Goal: Entertainment & Leisure: Consume media (video, audio)

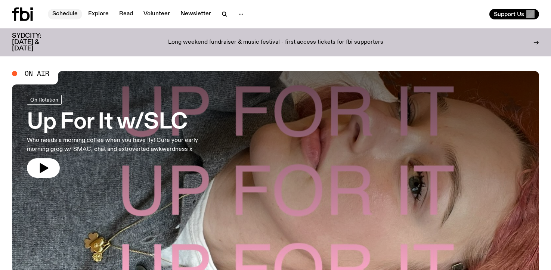
click at [66, 13] on link "Schedule" at bounding box center [65, 14] width 34 height 10
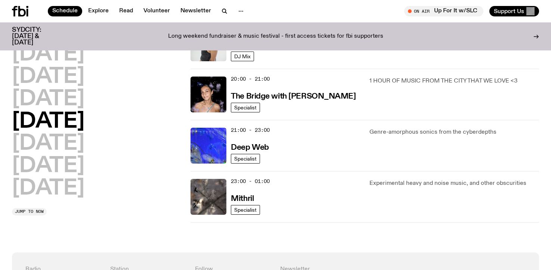
scroll to position [359, 0]
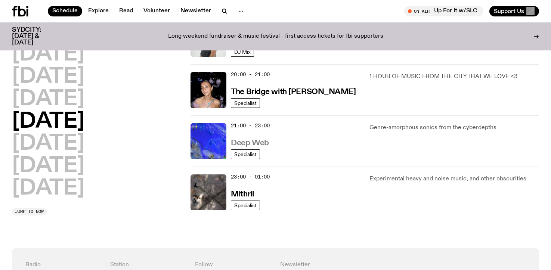
click at [241, 142] on h3 "Deep Web" at bounding box center [250, 143] width 38 height 8
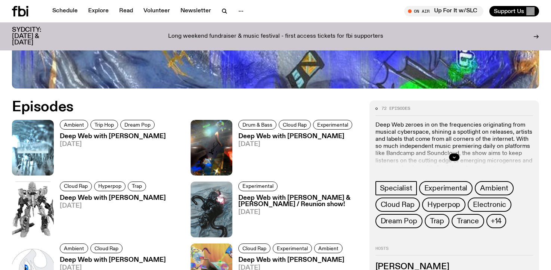
scroll to position [320, 0]
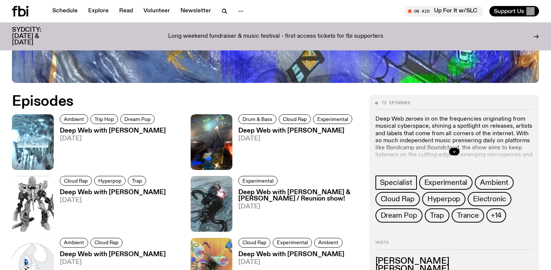
click at [135, 130] on h3 "Deep Web with [PERSON_NAME]" at bounding box center [113, 131] width 106 height 6
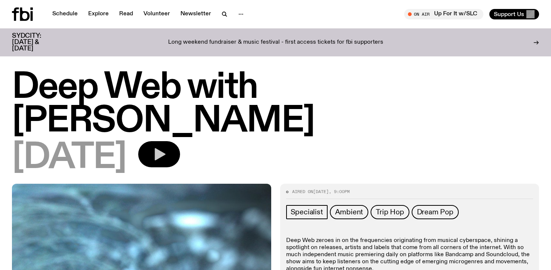
click at [166, 148] on icon "button" at bounding box center [160, 154] width 11 height 12
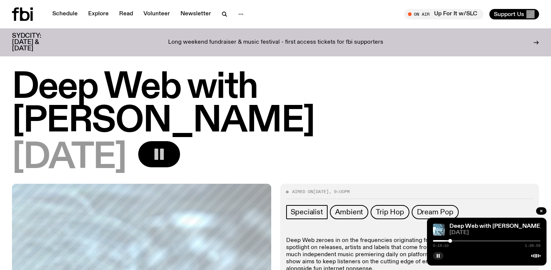
click at [455, 240] on div at bounding box center [487, 240] width 108 height 1
click at [471, 242] on div at bounding box center [487, 240] width 108 height 1
click at [498, 242] on div "1:05:53 1:59:55" at bounding box center [487, 243] width 108 height 9
click at [499, 245] on div "1:05:55 1:59:55" at bounding box center [487, 246] width 108 height 4
click at [497, 242] on div "1:05:56 1:59:55" at bounding box center [487, 243] width 108 height 9
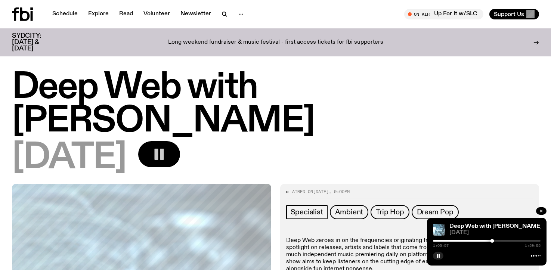
click at [489, 243] on div "1:05:57 1:59:55" at bounding box center [487, 243] width 108 height 9
click at [495, 241] on div at bounding box center [495, 241] width 4 height 4
click at [62, 13] on link "Schedule" at bounding box center [65, 14] width 34 height 10
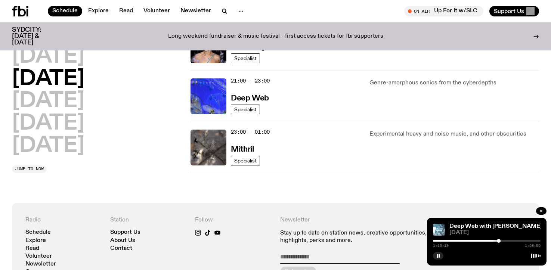
scroll to position [362, 0]
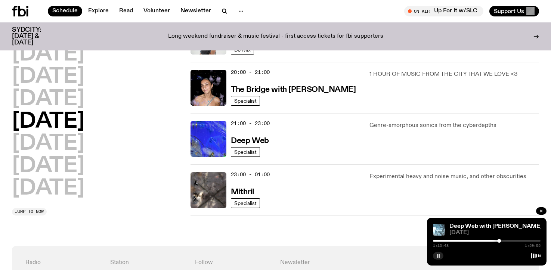
click at [442, 256] on button "button" at bounding box center [438, 255] width 10 height 7
click at [441, 256] on button "button" at bounding box center [438, 255] width 10 height 7
drag, startPoint x: 441, startPoint y: 256, endPoint x: 549, endPoint y: 1, distance: 276.8
click at [549, 1] on div "Schedule Explore Read Volunteer Newsletter About Us Contact Champions of emergi…" at bounding box center [275, 75] width 551 height 875
